Goal: Transaction & Acquisition: Purchase product/service

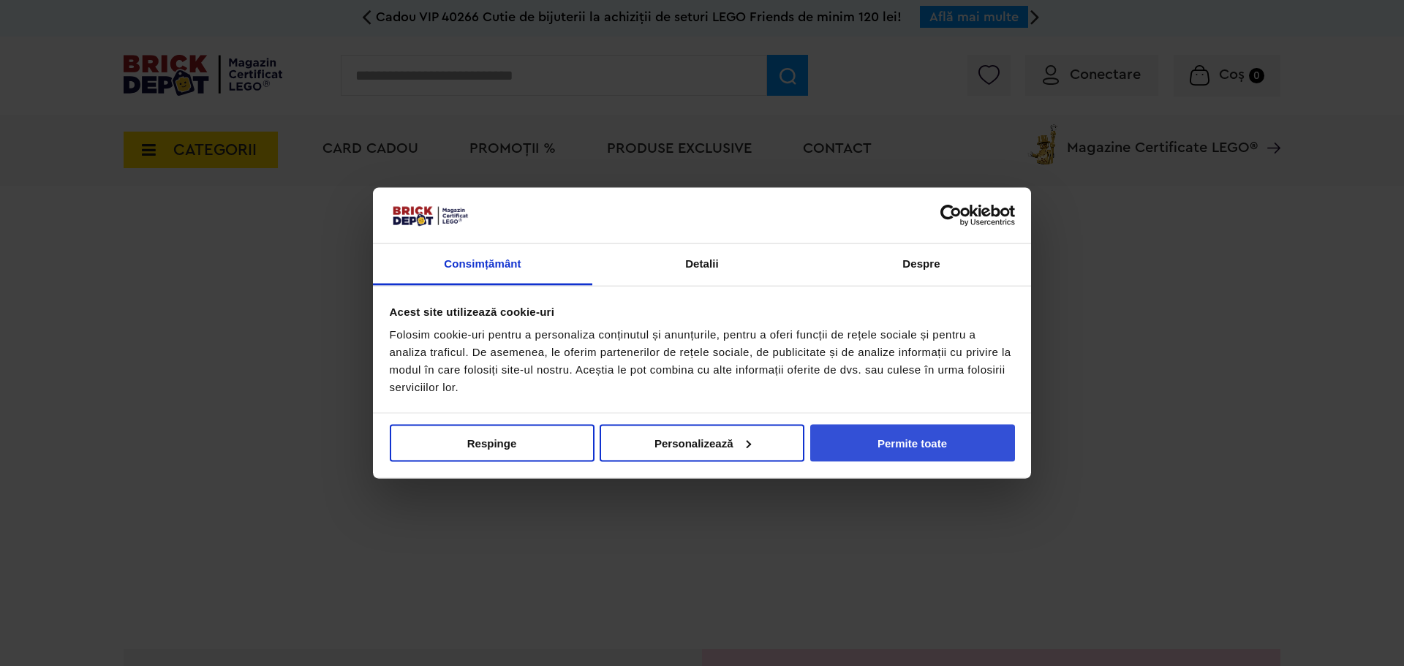
click at [920, 454] on button "Permite toate" at bounding box center [912, 442] width 205 height 37
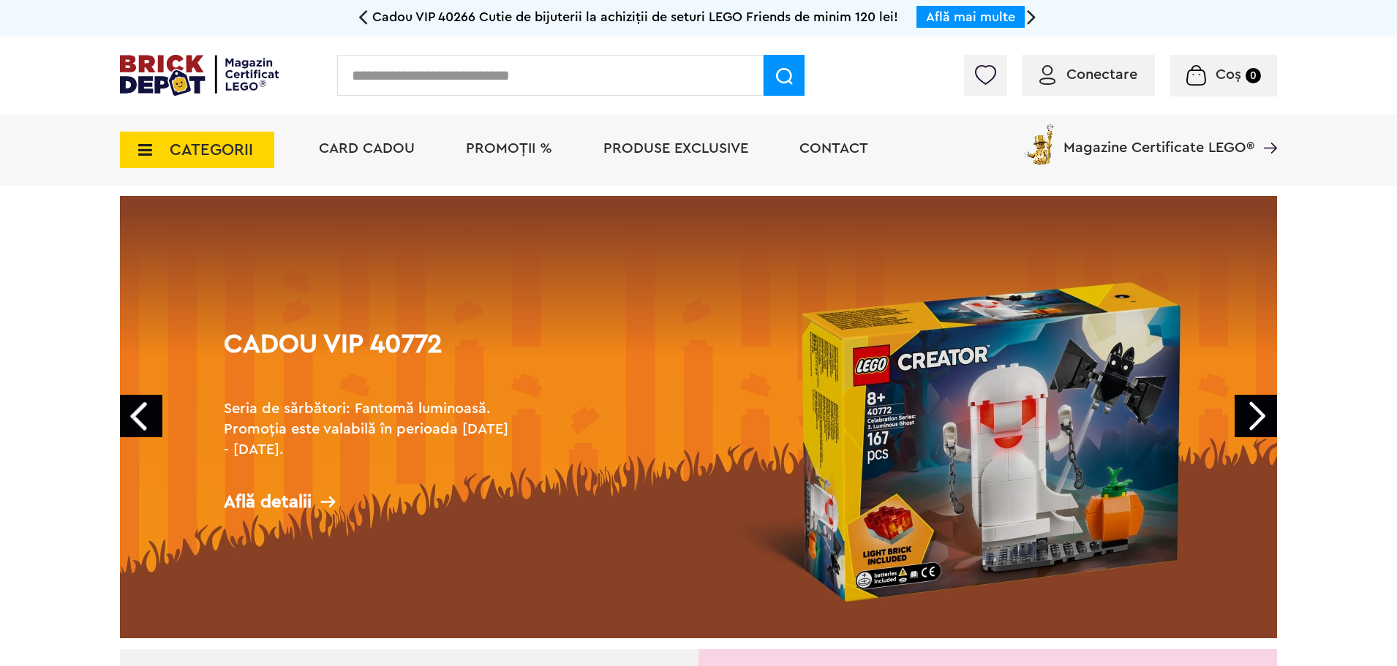
click at [1250, 421] on link "Next" at bounding box center [1256, 416] width 42 height 42
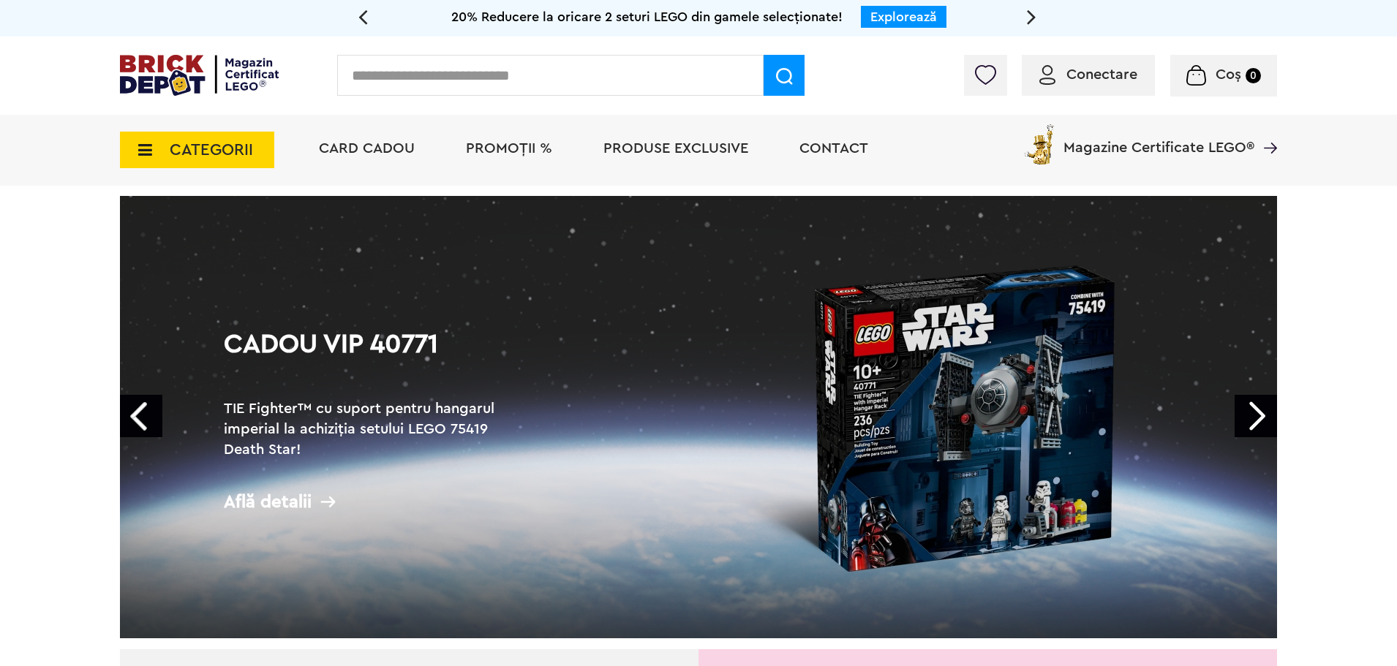
click at [136, 420] on link "Prev" at bounding box center [141, 416] width 42 height 42
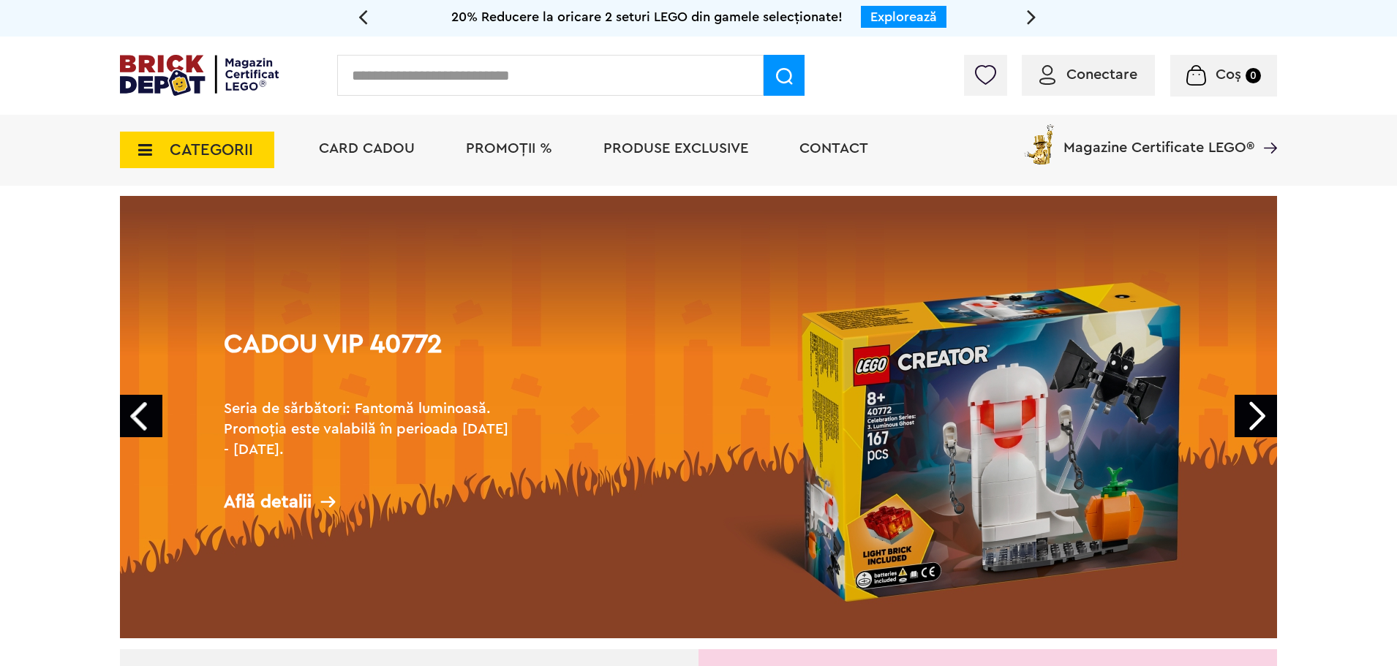
click at [504, 64] on input "text" at bounding box center [550, 75] width 426 height 41
click at [504, 75] on input "text" at bounding box center [550, 75] width 426 height 41
click at [590, 91] on input "text" at bounding box center [550, 75] width 426 height 41
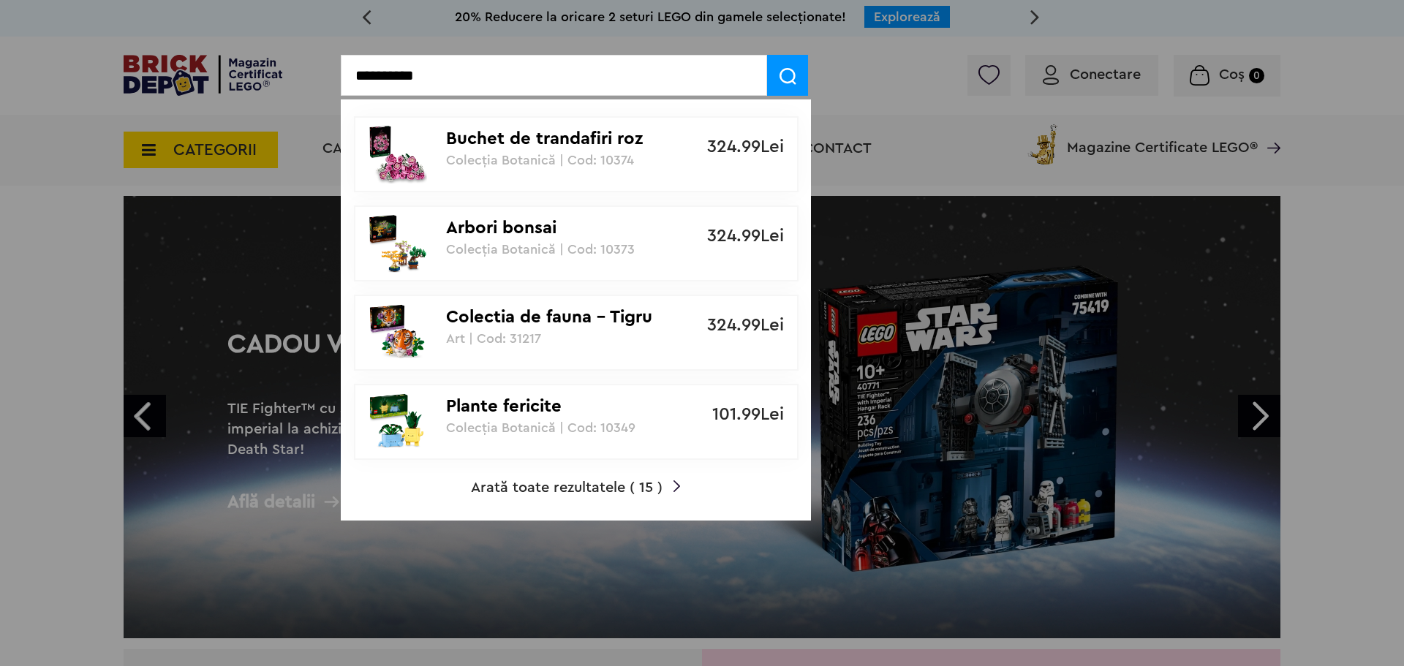
type input "*********"
click at [632, 408] on p "Plante fericite" at bounding box center [568, 406] width 244 height 21
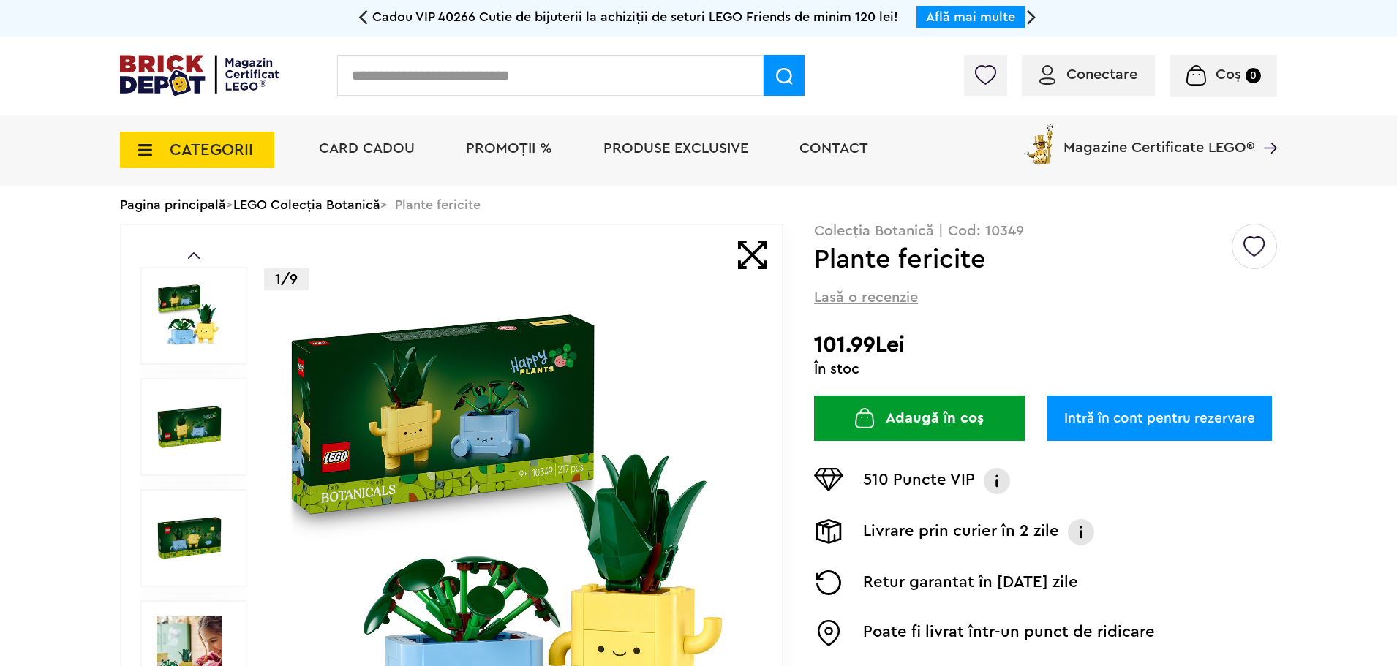
drag, startPoint x: 819, startPoint y: 351, endPoint x: 868, endPoint y: 351, distance: 48.3
click at [868, 351] on h2 "101.99Lei" at bounding box center [1045, 345] width 463 height 26
